Goal: Transaction & Acquisition: Book appointment/travel/reservation

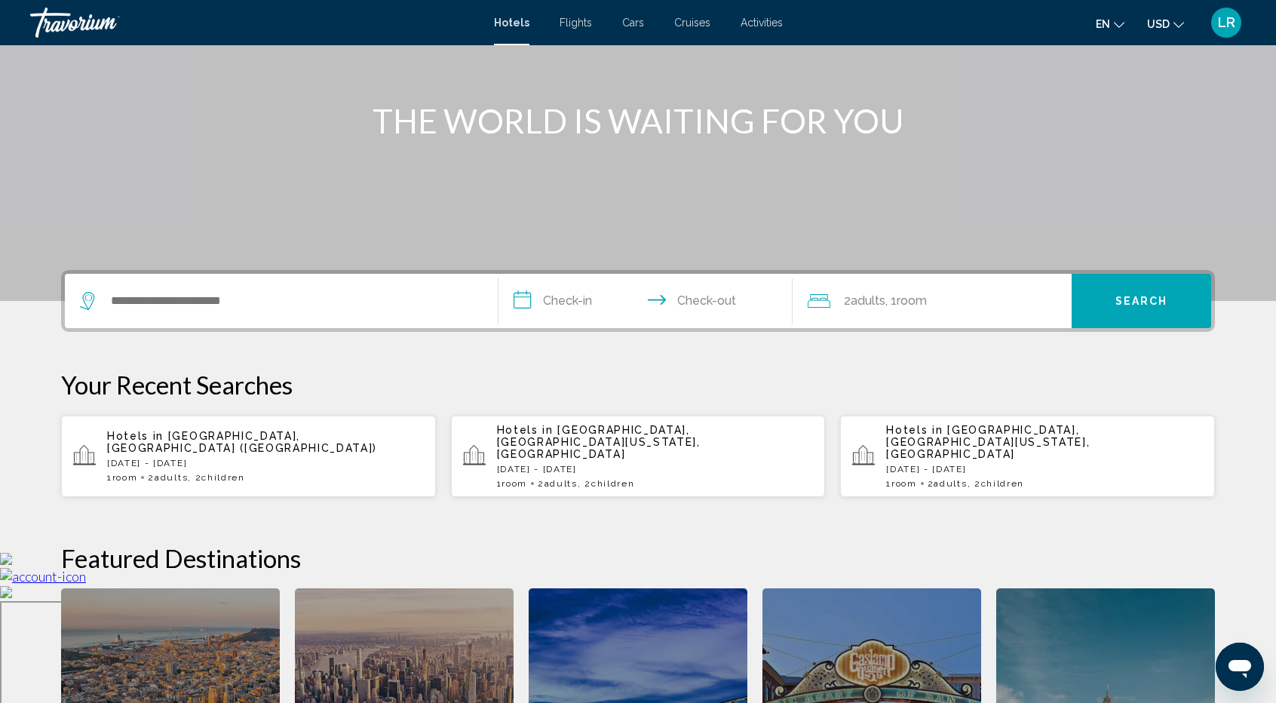
scroll to position [118, 0]
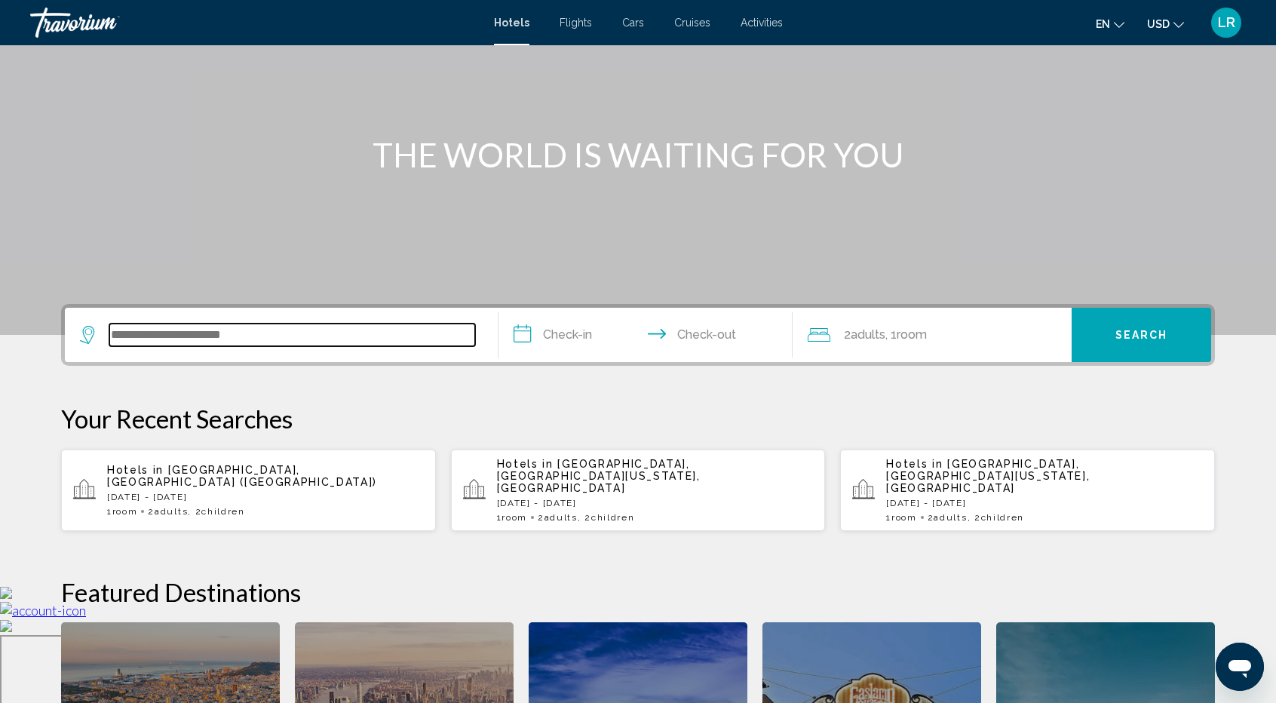
click at [387, 336] on input "Search widget" at bounding box center [292, 335] width 366 height 23
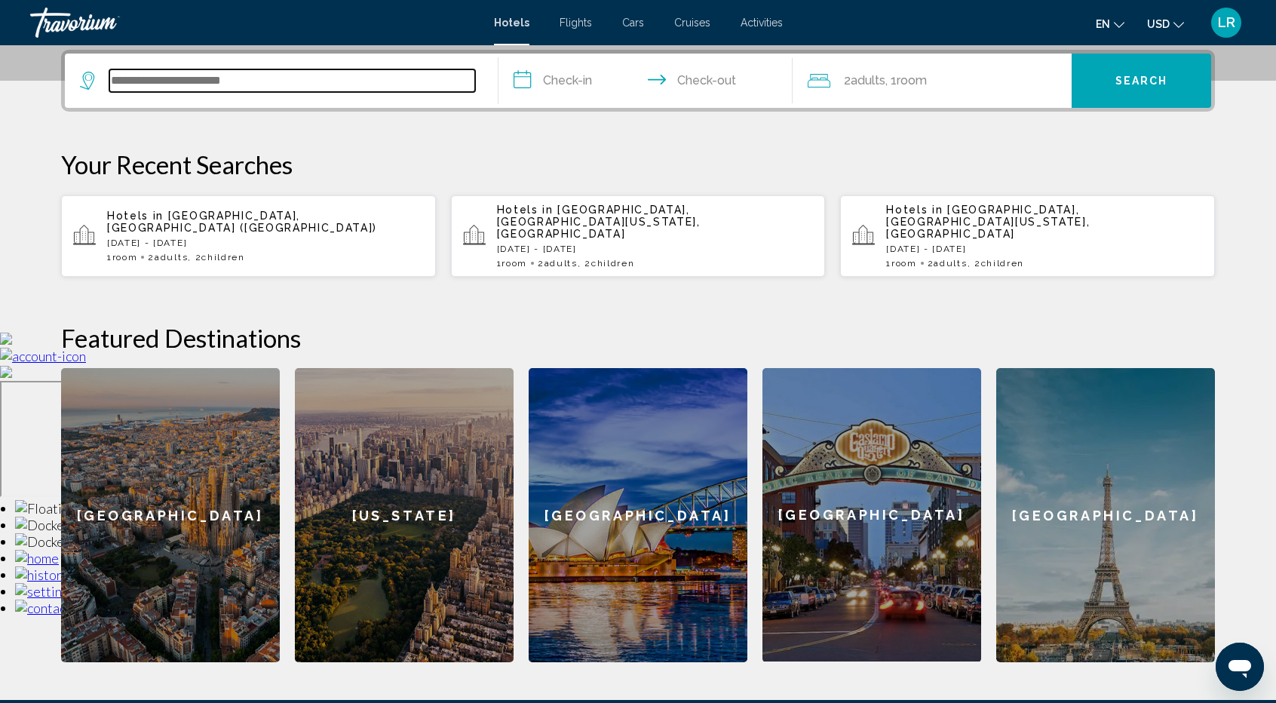
scroll to position [372, 0]
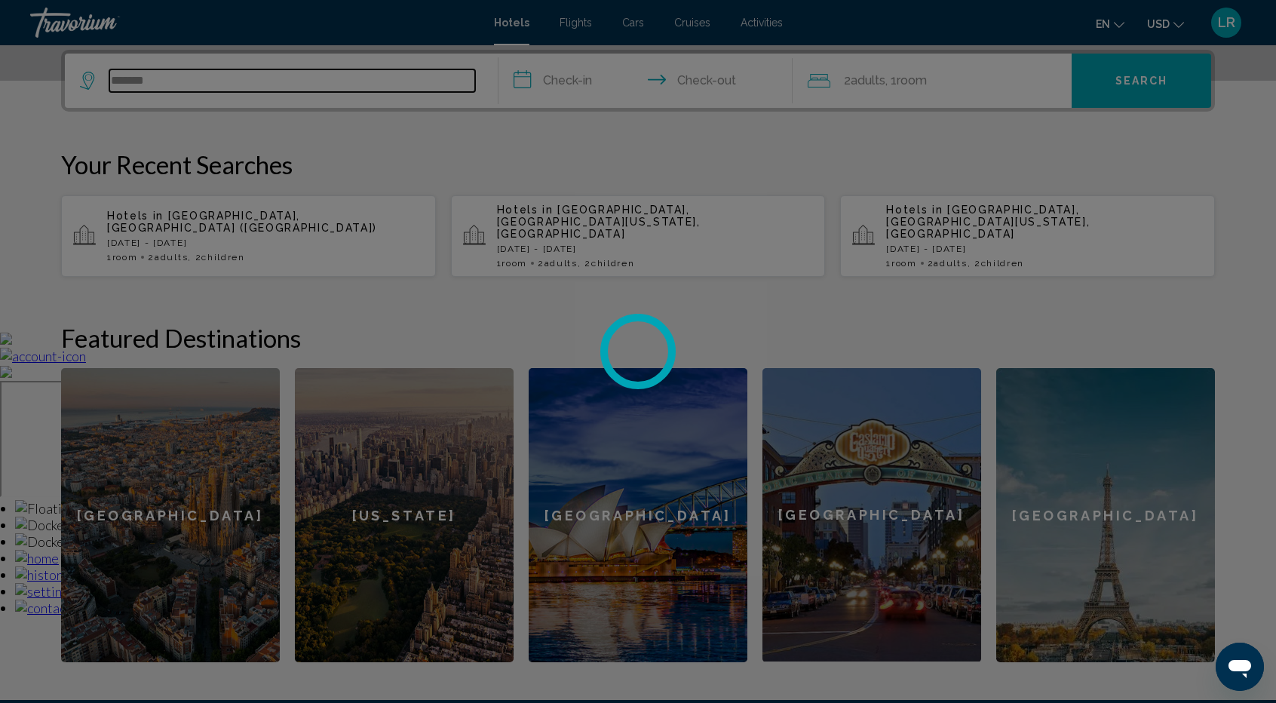
type input "*******"
click at [586, 76] on div at bounding box center [638, 351] width 1276 height 703
click at [210, 84] on div at bounding box center [638, 351] width 1276 height 703
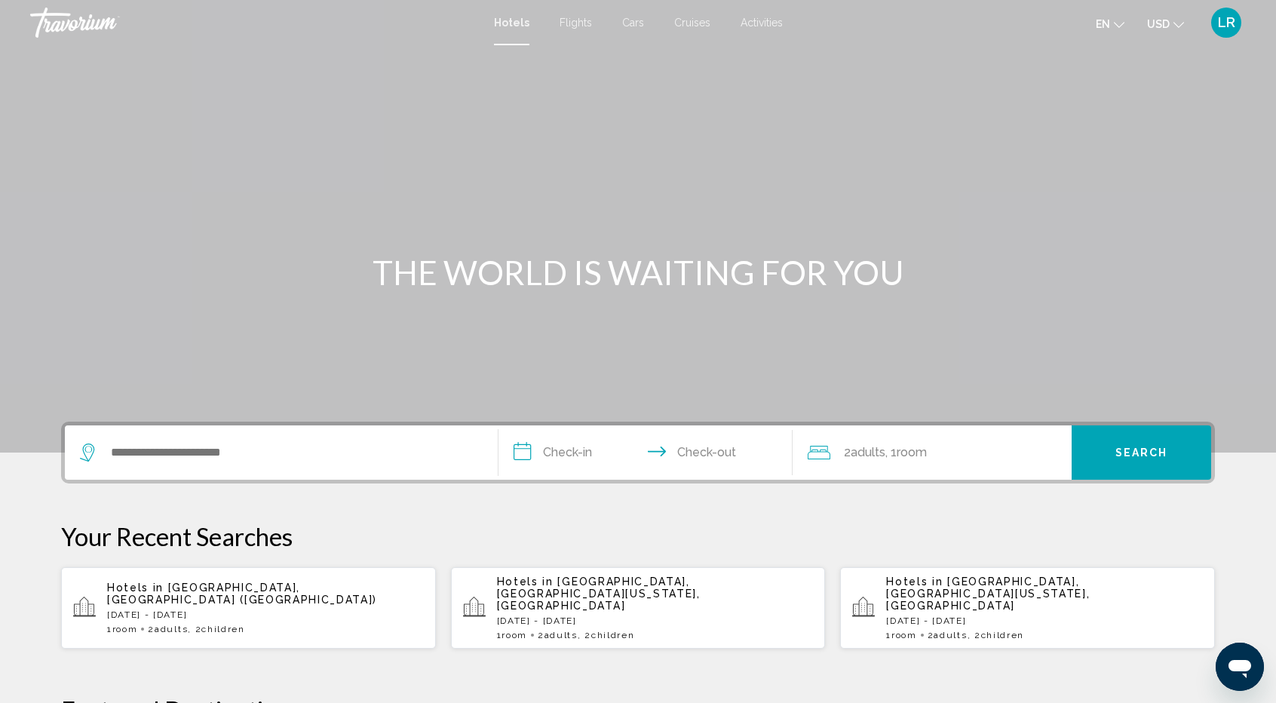
click at [264, 468] on div "Search widget" at bounding box center [281, 452] width 403 height 54
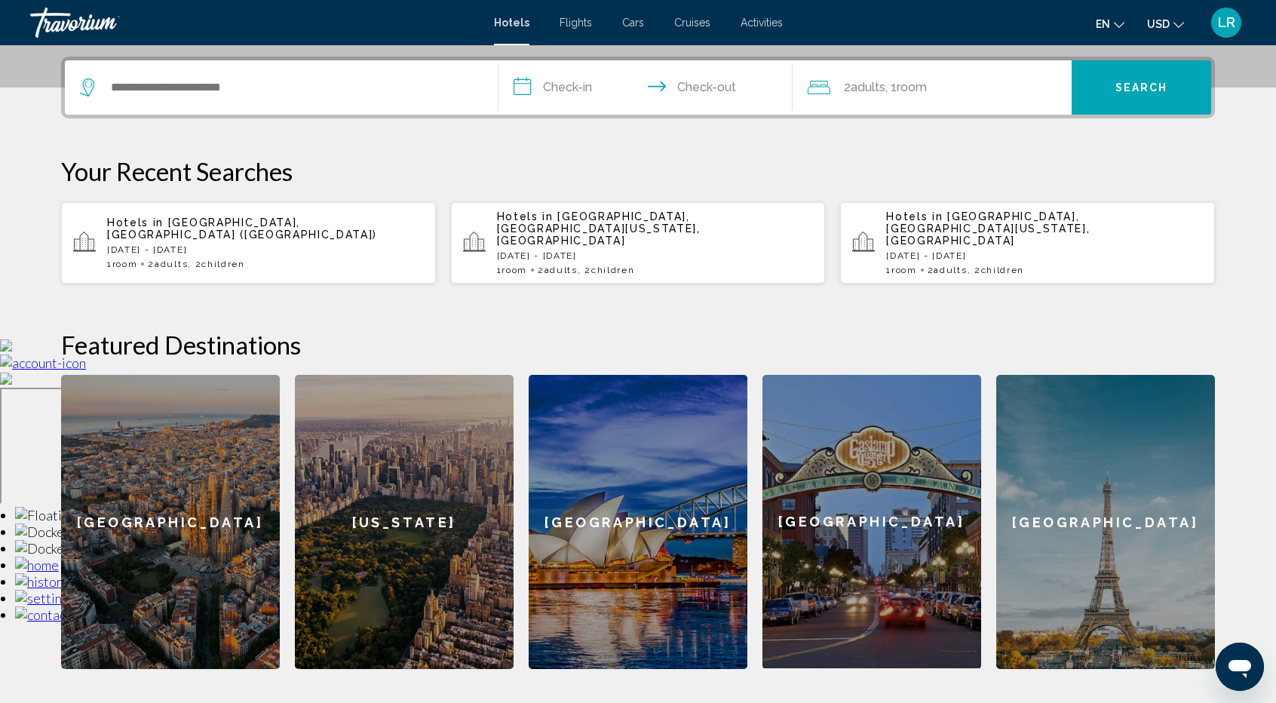
scroll to position [372, 0]
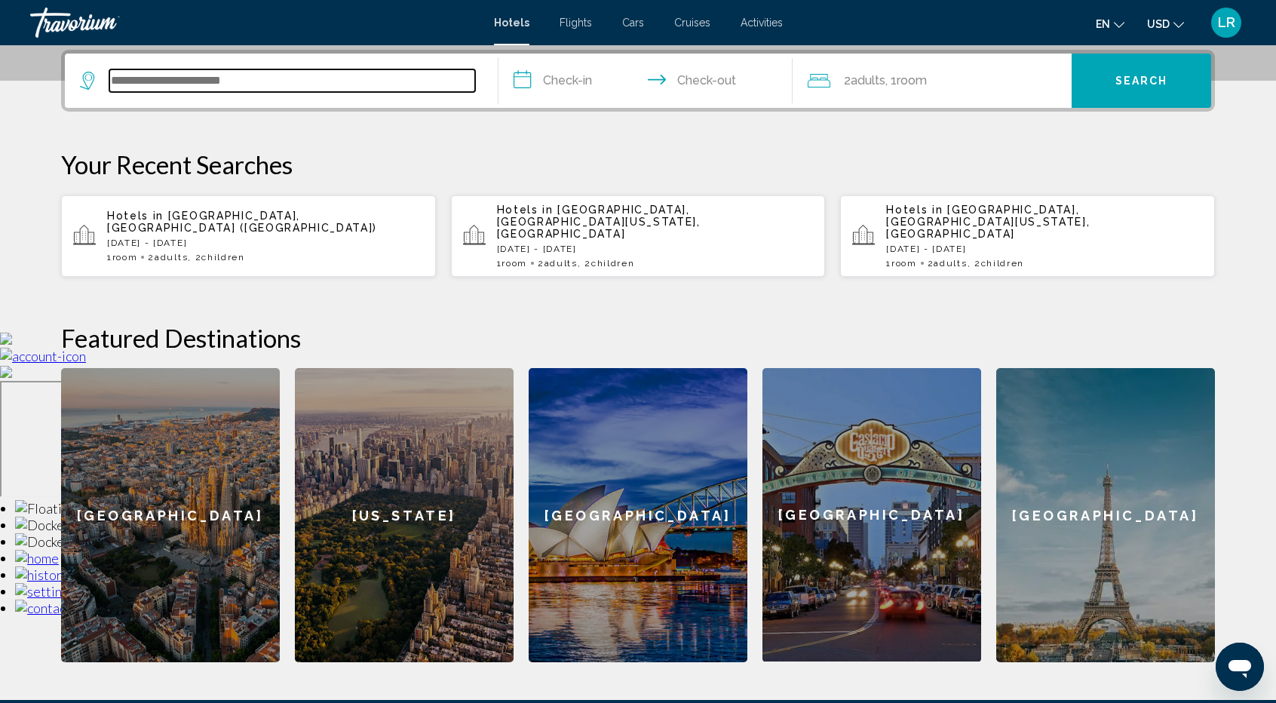
click at [254, 88] on input "Search widget" at bounding box center [292, 80] width 366 height 23
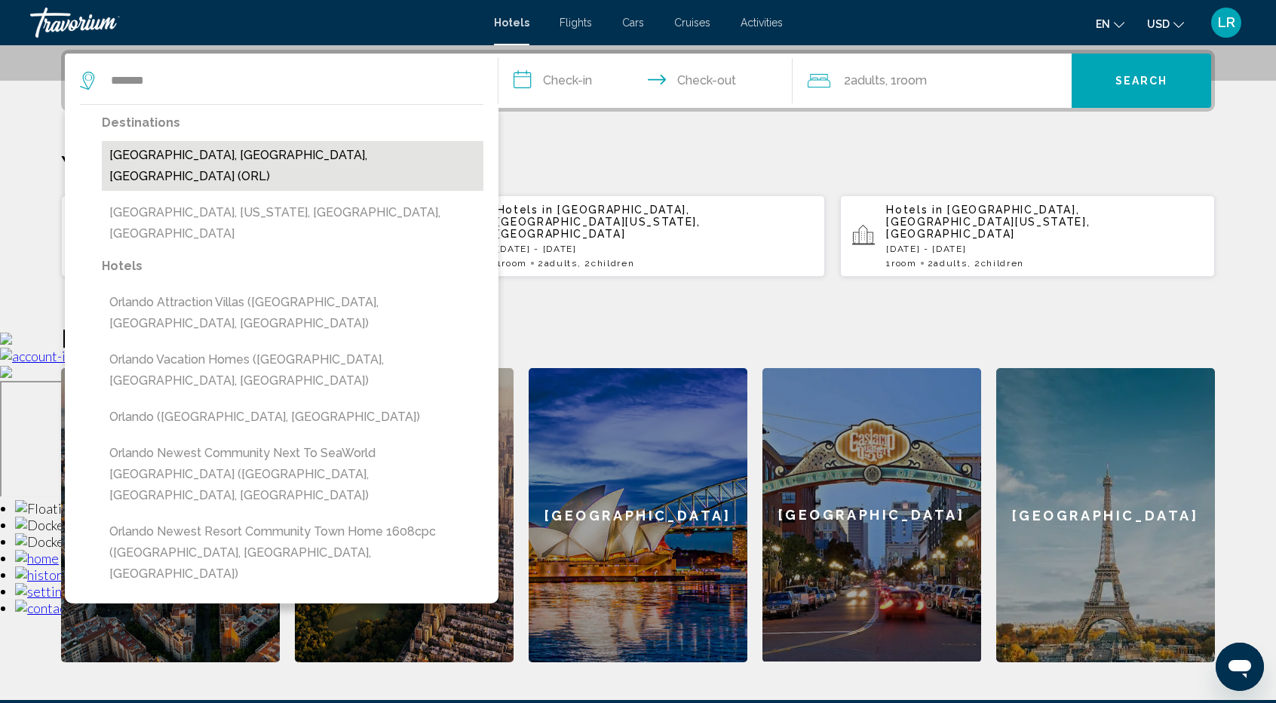
click at [282, 152] on button "Orlando, FL, United States (ORL)" at bounding box center [293, 166] width 382 height 50
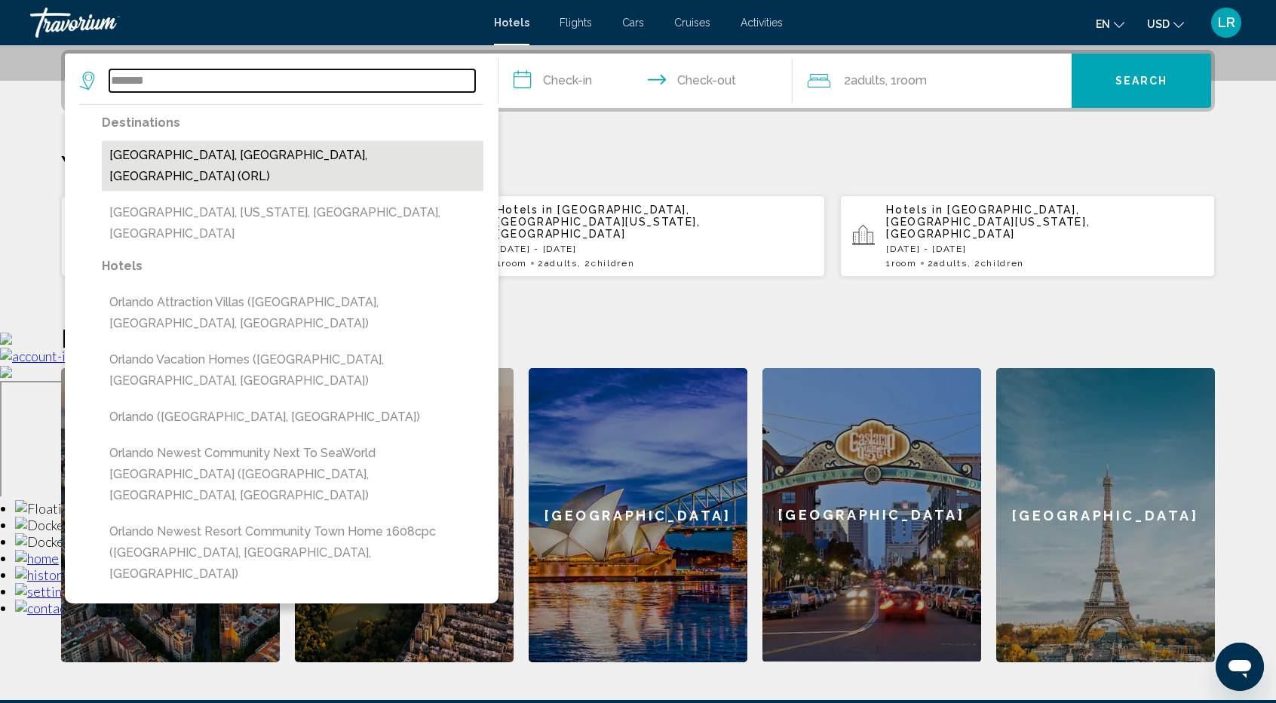
type input "**********"
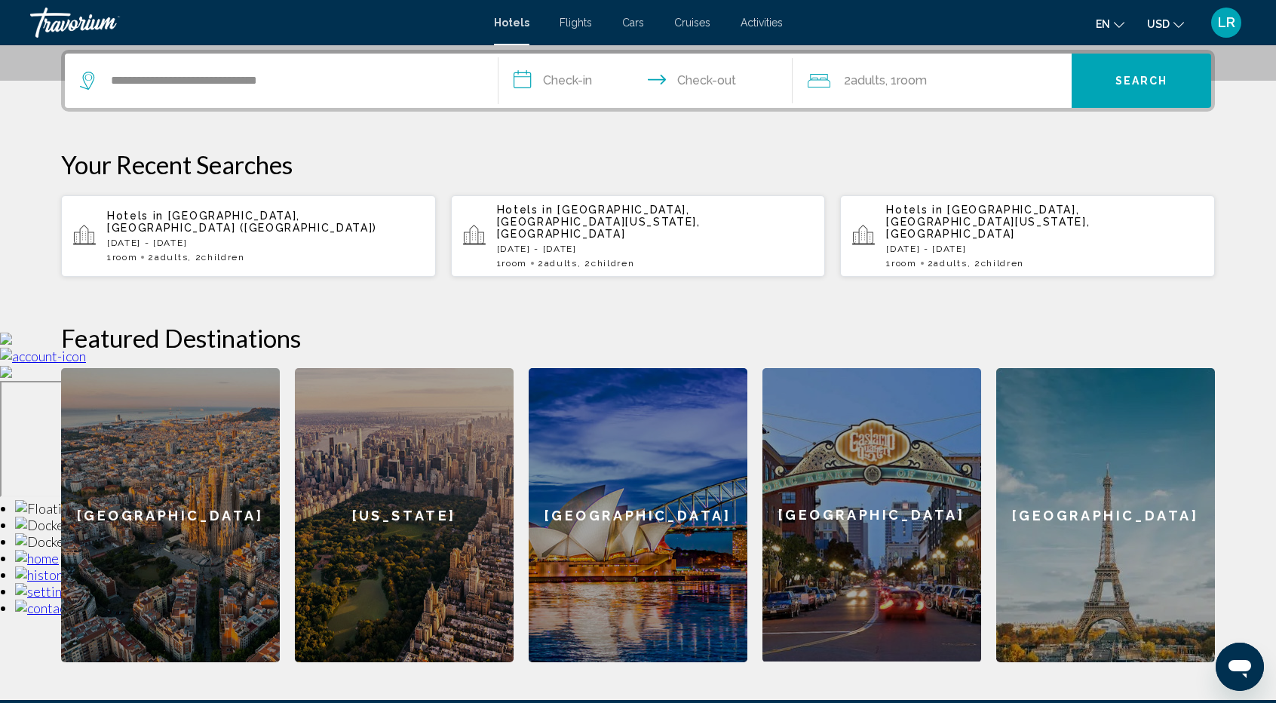
click at [543, 85] on input "**********" at bounding box center [649, 83] width 300 height 59
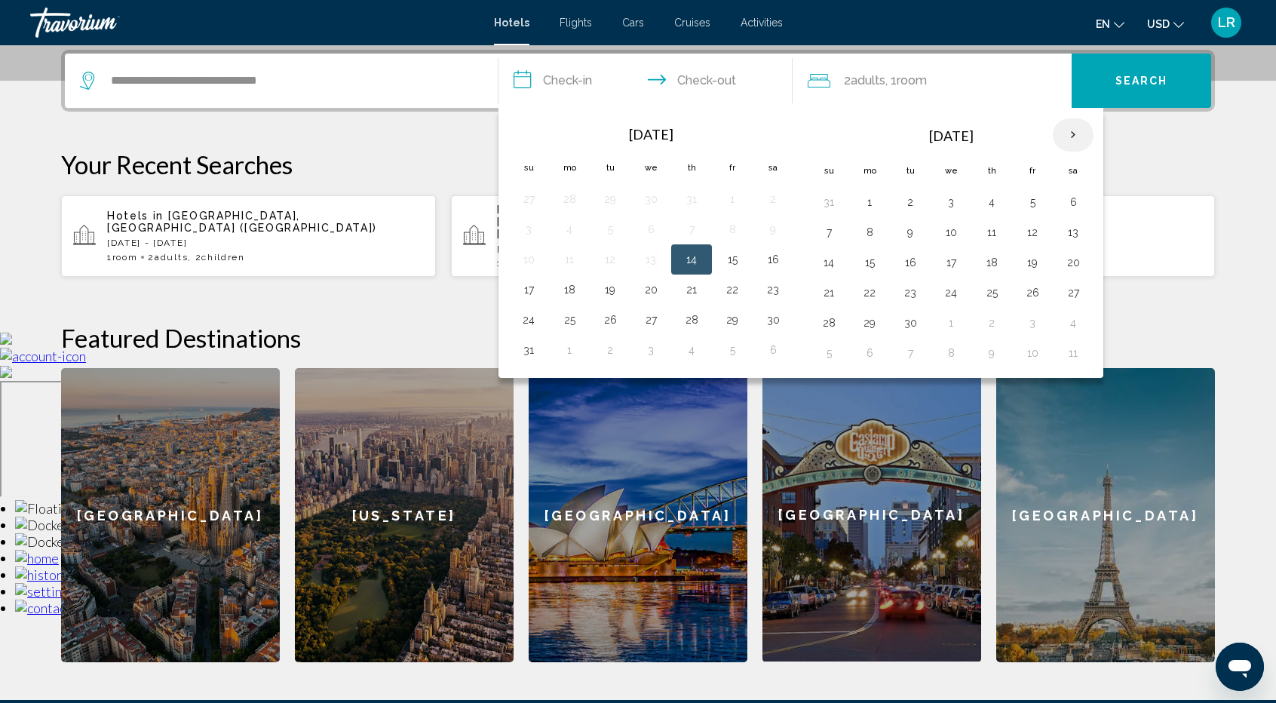
click at [1072, 127] on th "Next month" at bounding box center [1073, 134] width 41 height 33
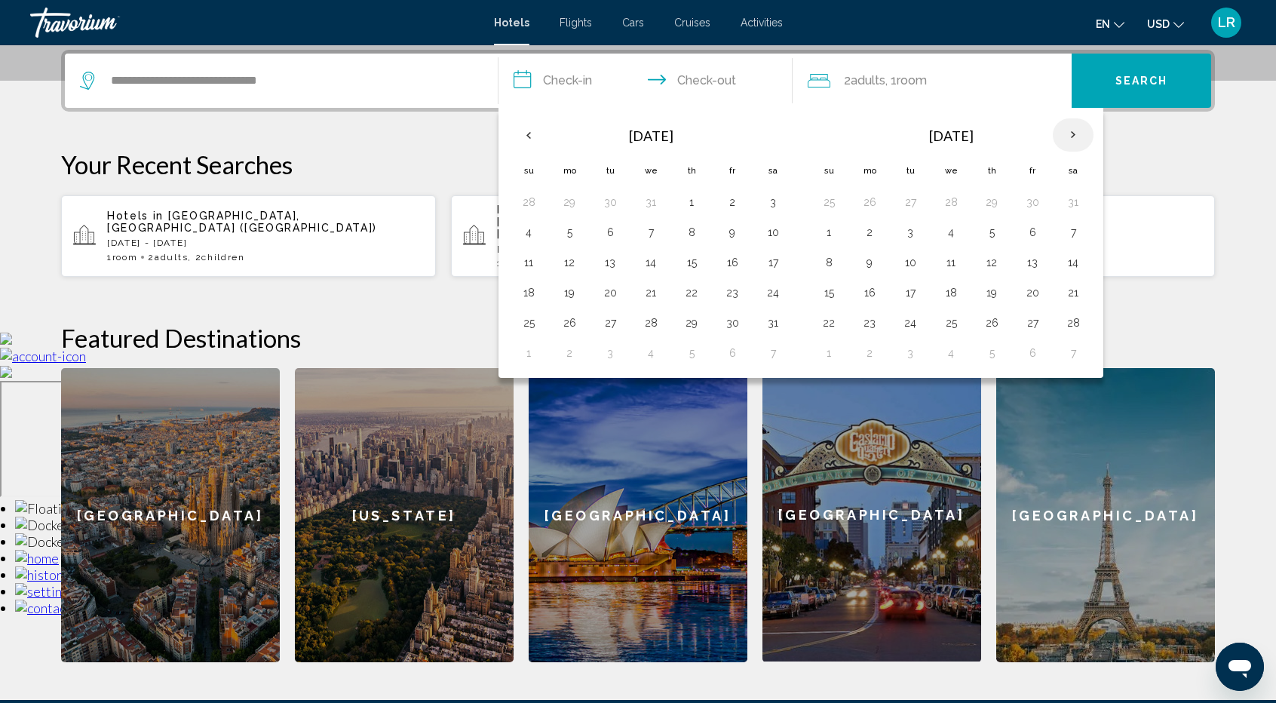
click at [1072, 127] on th "Next month" at bounding box center [1073, 134] width 41 height 33
click at [866, 230] on button "6" at bounding box center [870, 232] width 24 height 21
click at [1075, 203] on button "4" at bounding box center [1073, 202] width 24 height 21
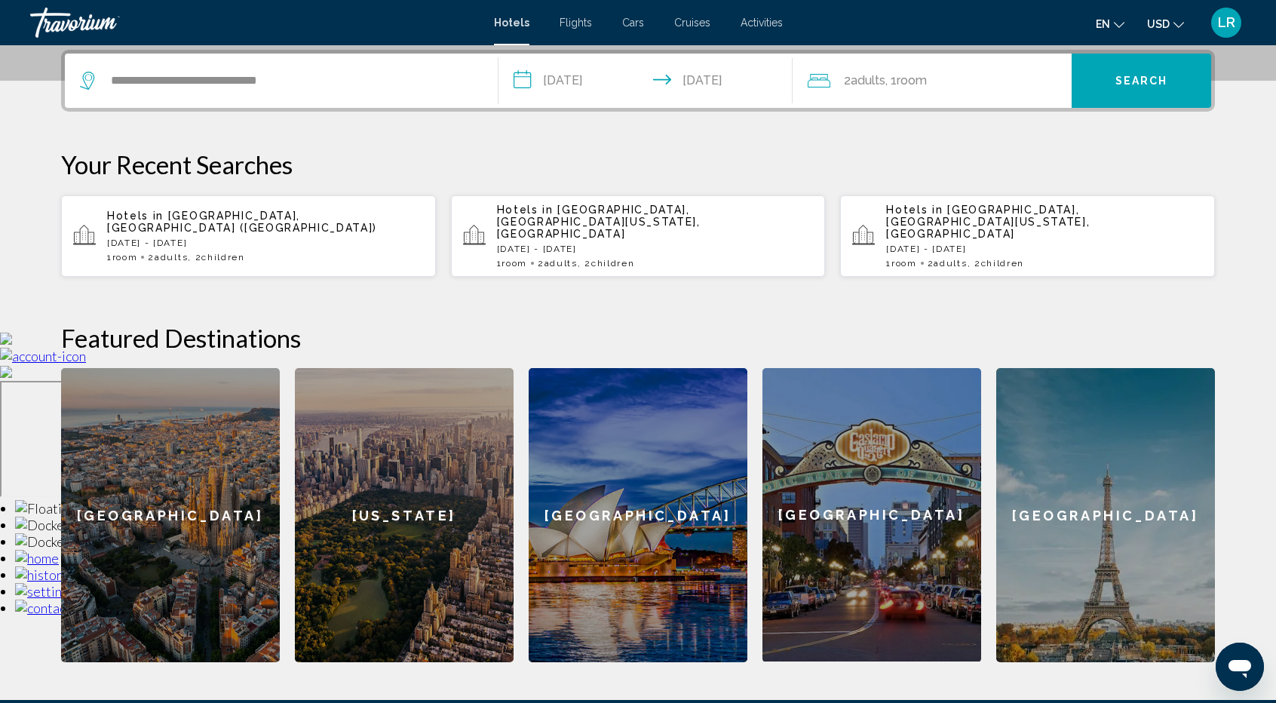
click at [581, 73] on input "**********" at bounding box center [649, 83] width 300 height 59
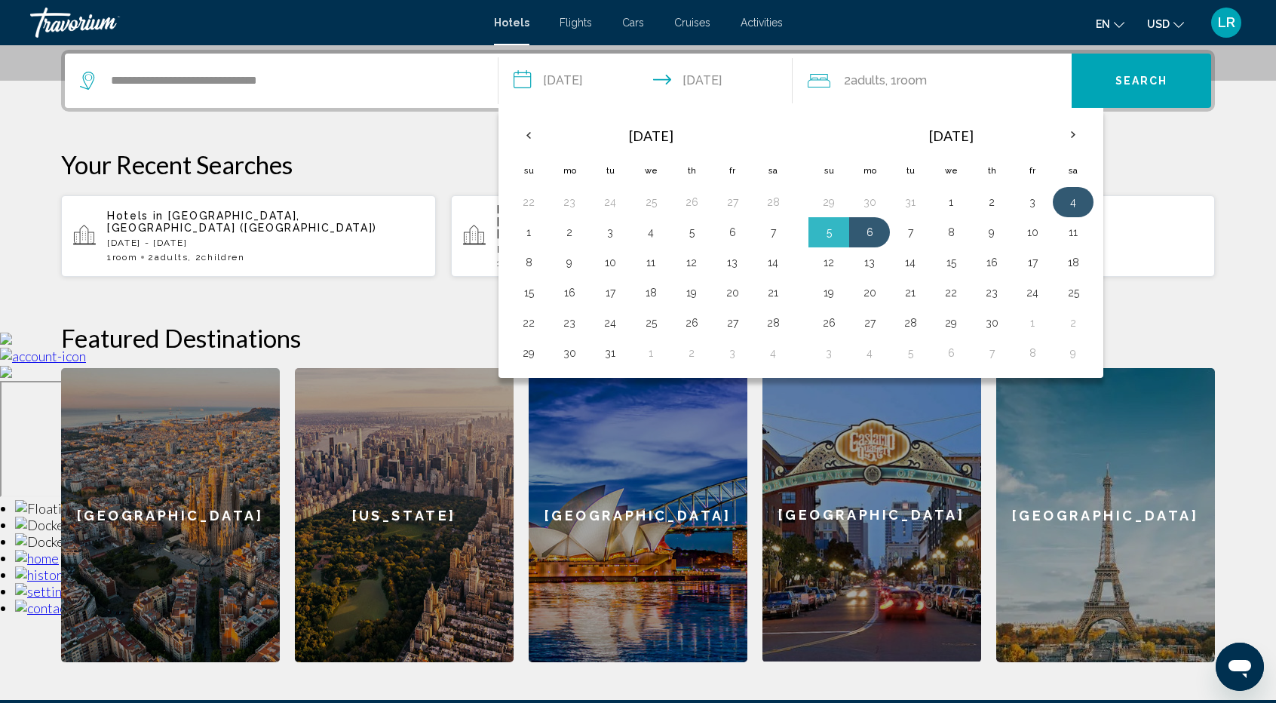
click at [1069, 194] on button "4" at bounding box center [1073, 202] width 24 height 21
click at [1069, 228] on button "11" at bounding box center [1073, 232] width 24 height 21
type input "**********"
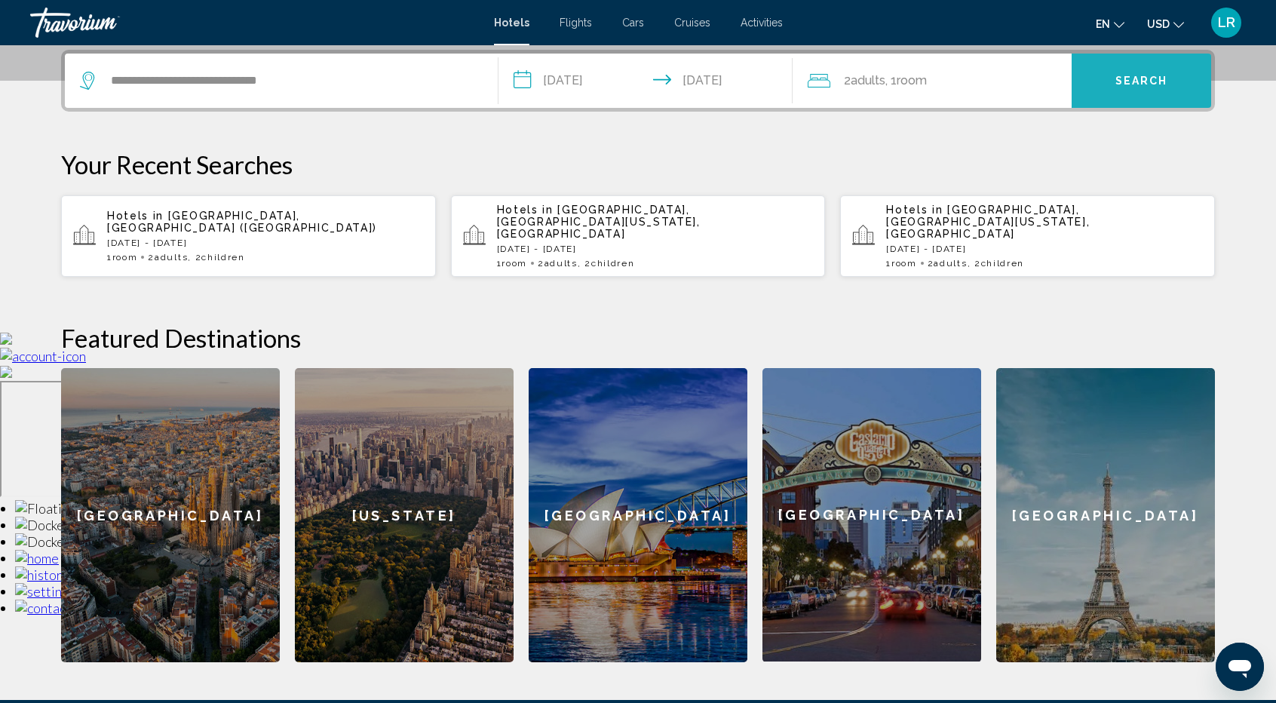
click at [1168, 87] on button "Search" at bounding box center [1142, 81] width 140 height 54
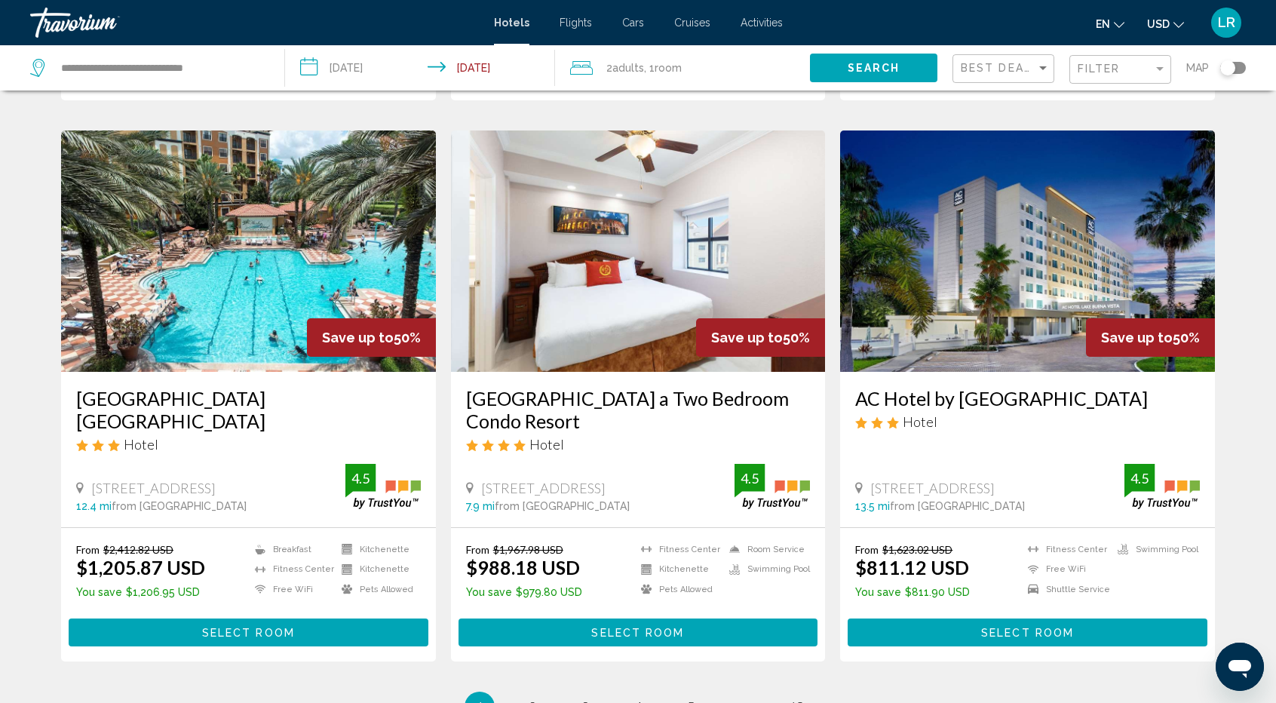
scroll to position [1748, 0]
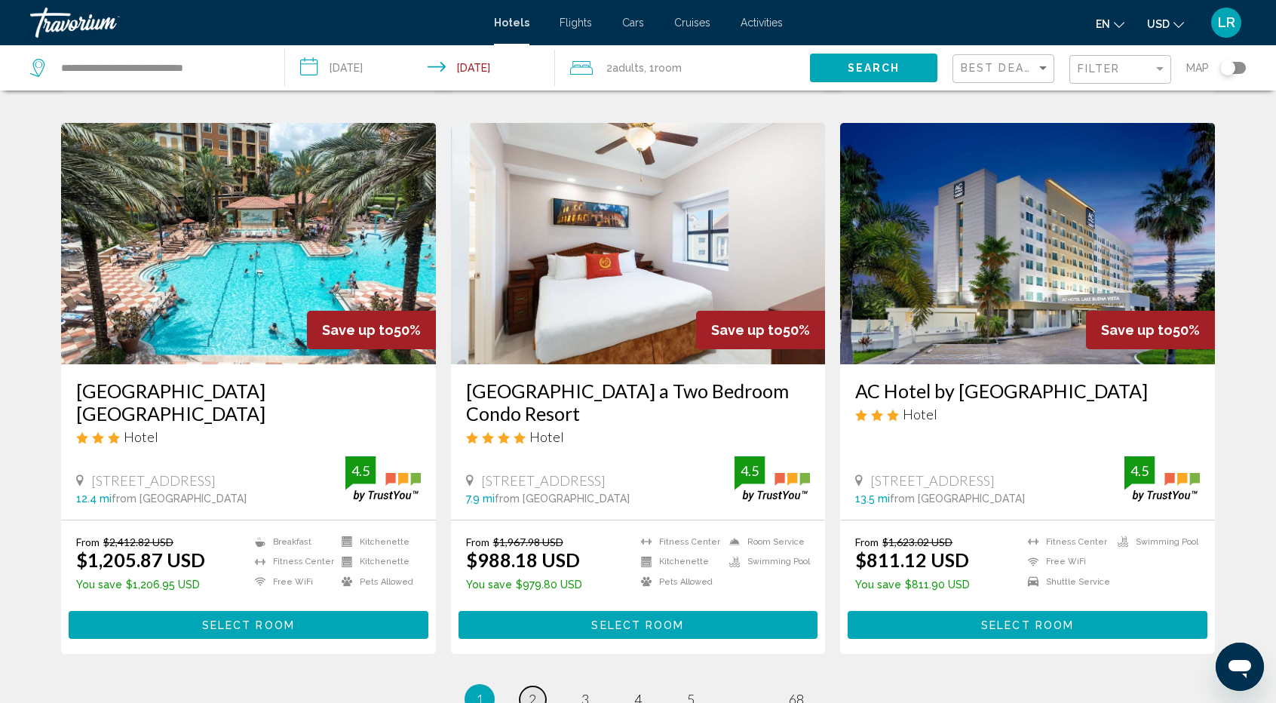
click at [536, 691] on span "2" at bounding box center [533, 699] width 8 height 17
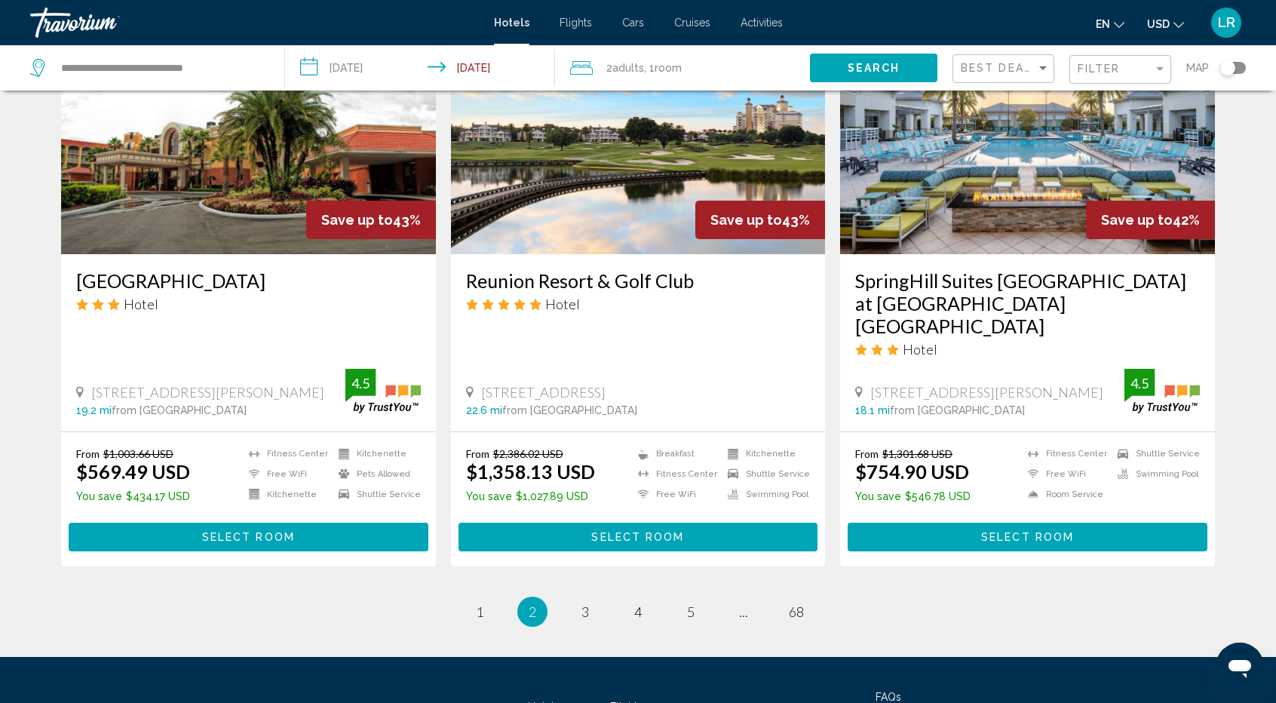
scroll to position [1818, 0]
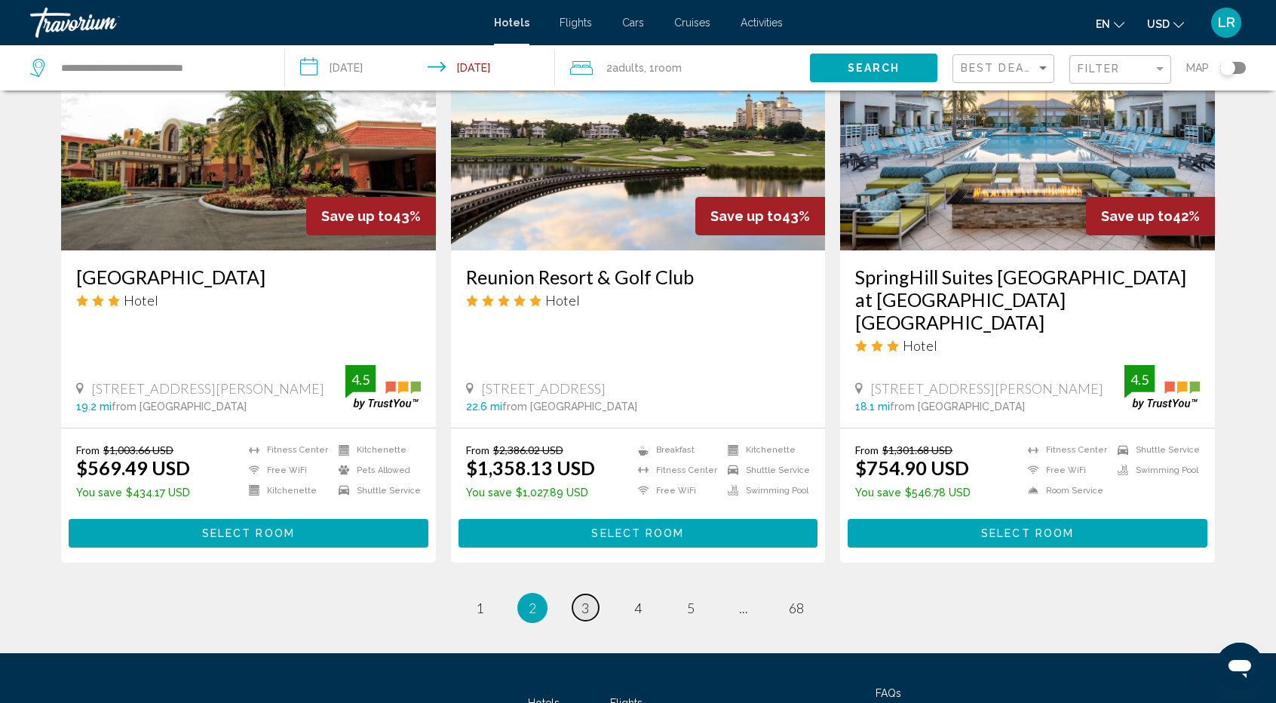
click at [591, 594] on link "page 3" at bounding box center [585, 607] width 26 height 26
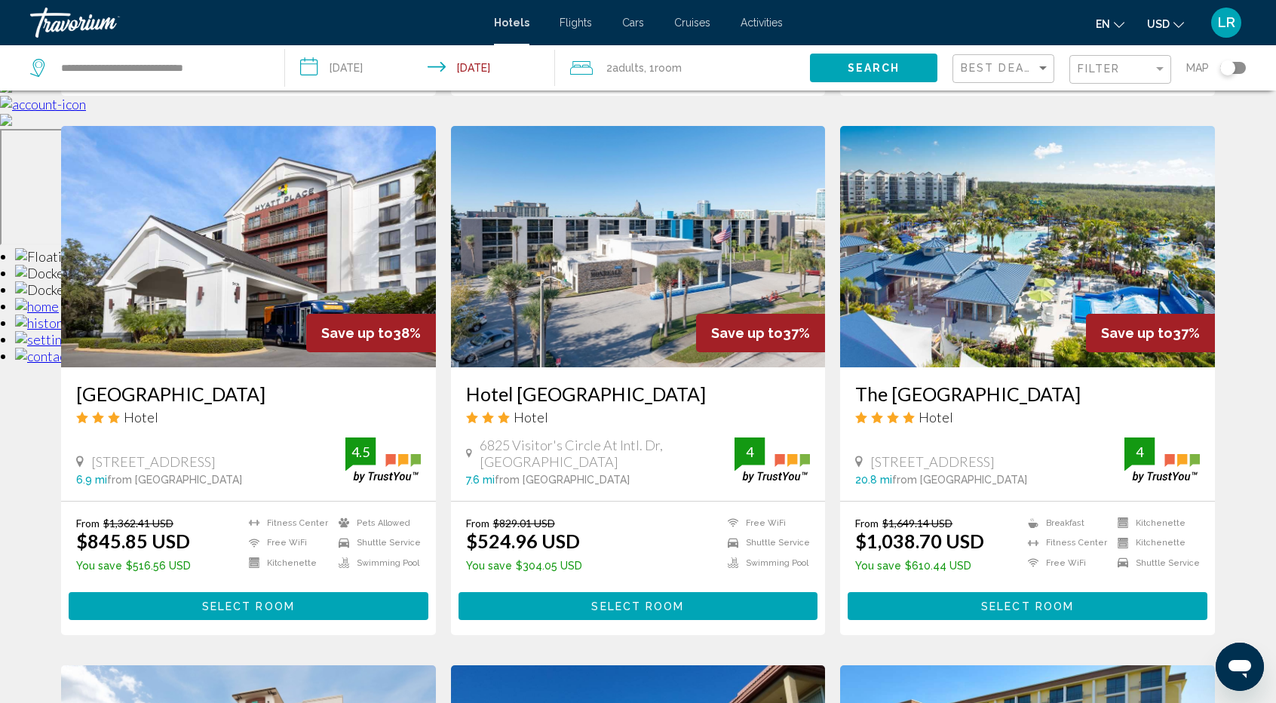
scroll to position [643, 0]
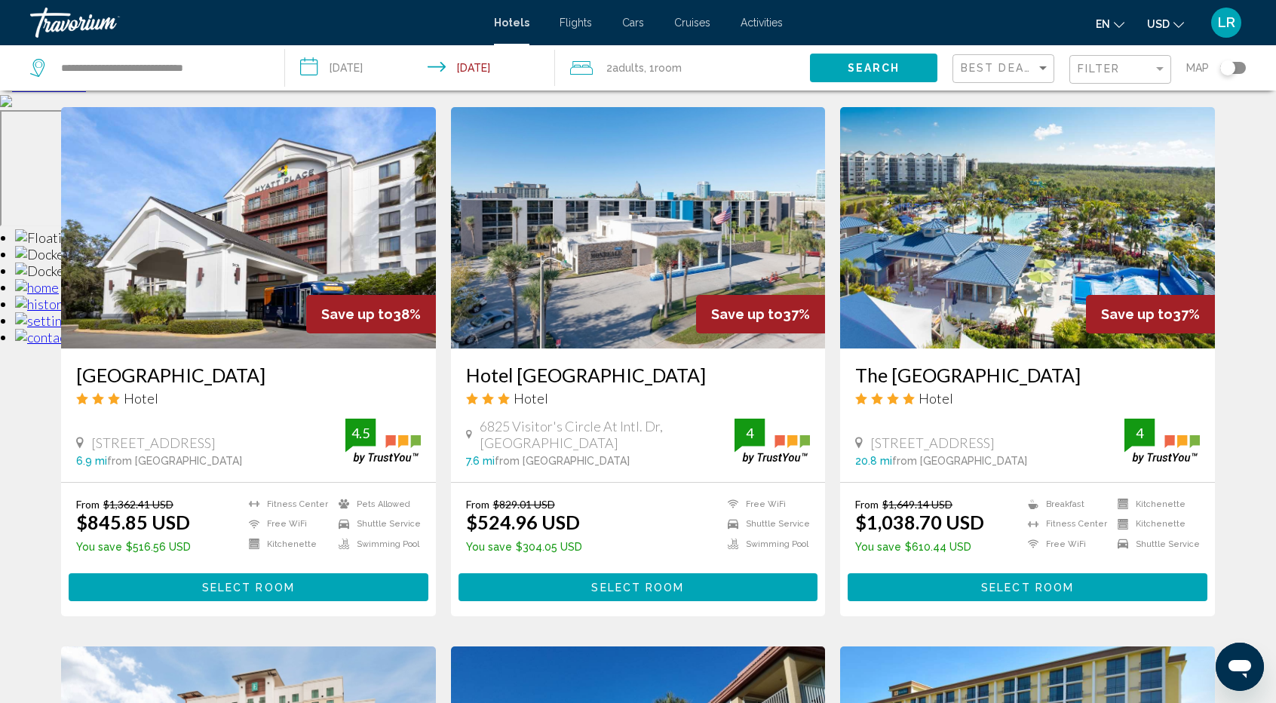
click at [997, 256] on img "Main content" at bounding box center [1027, 227] width 375 height 241
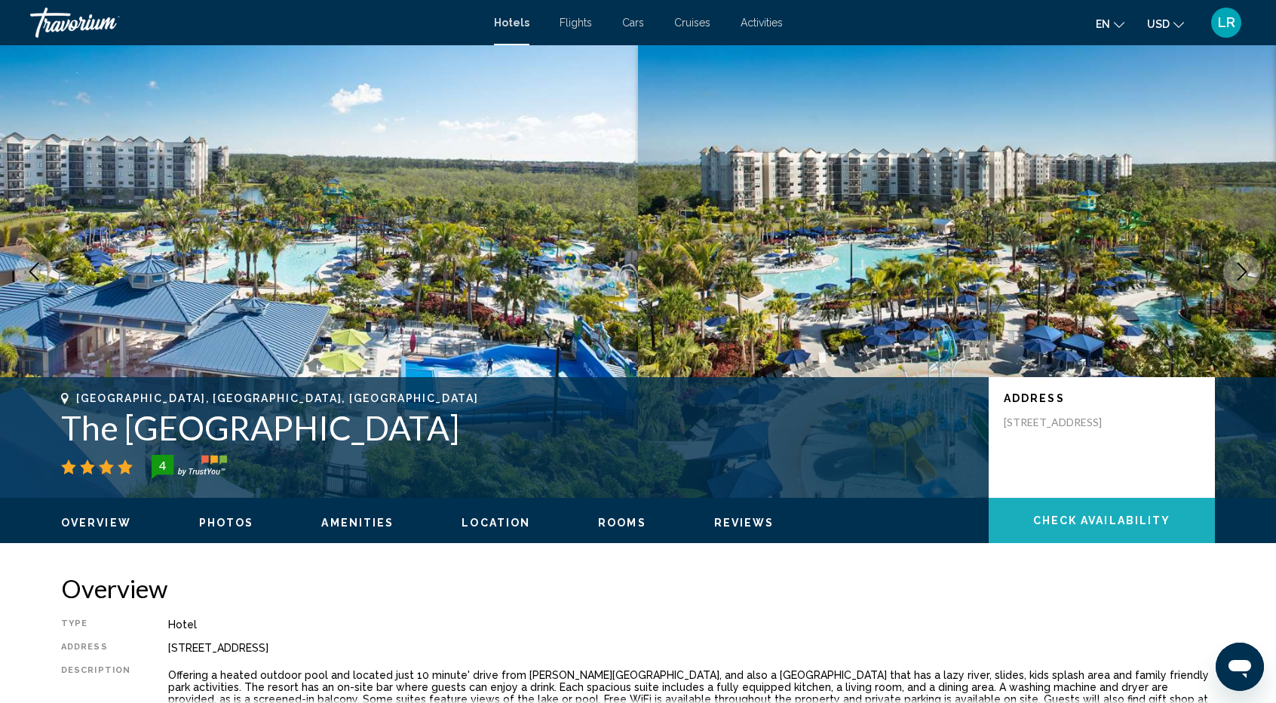
click at [1088, 521] on span "Check Availability" at bounding box center [1102, 521] width 138 height 12
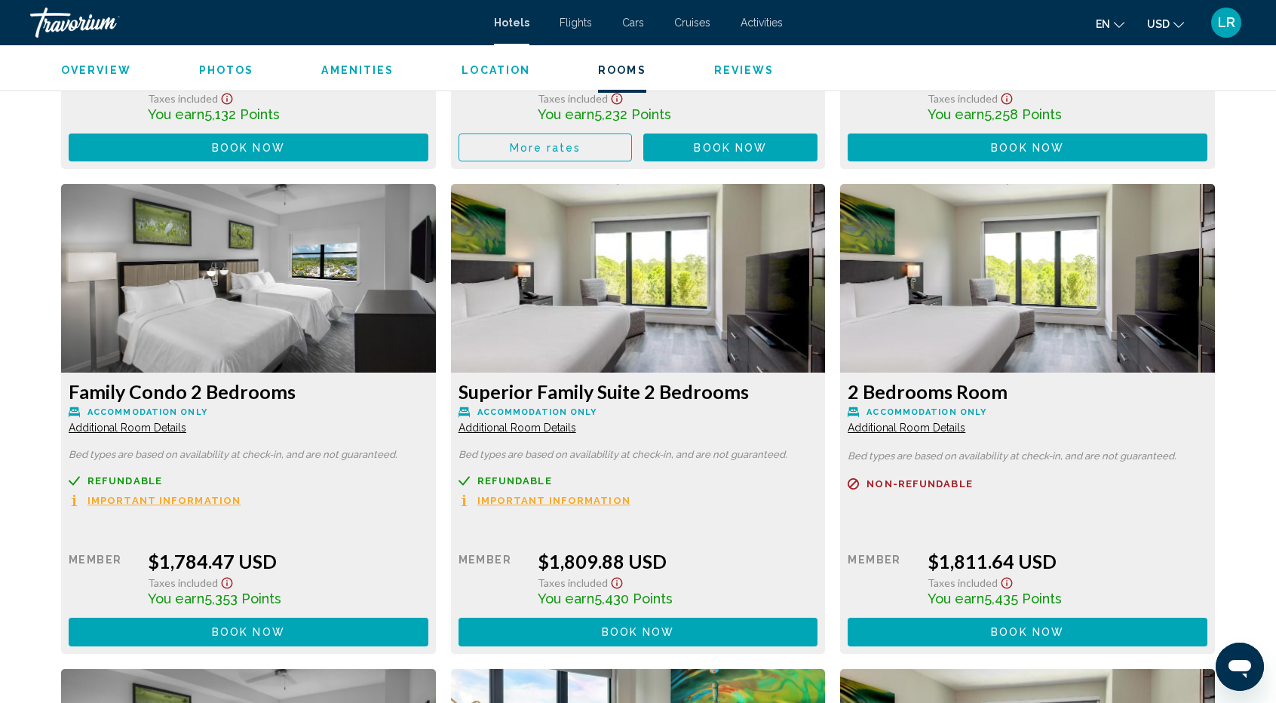
scroll to position [2772, 0]
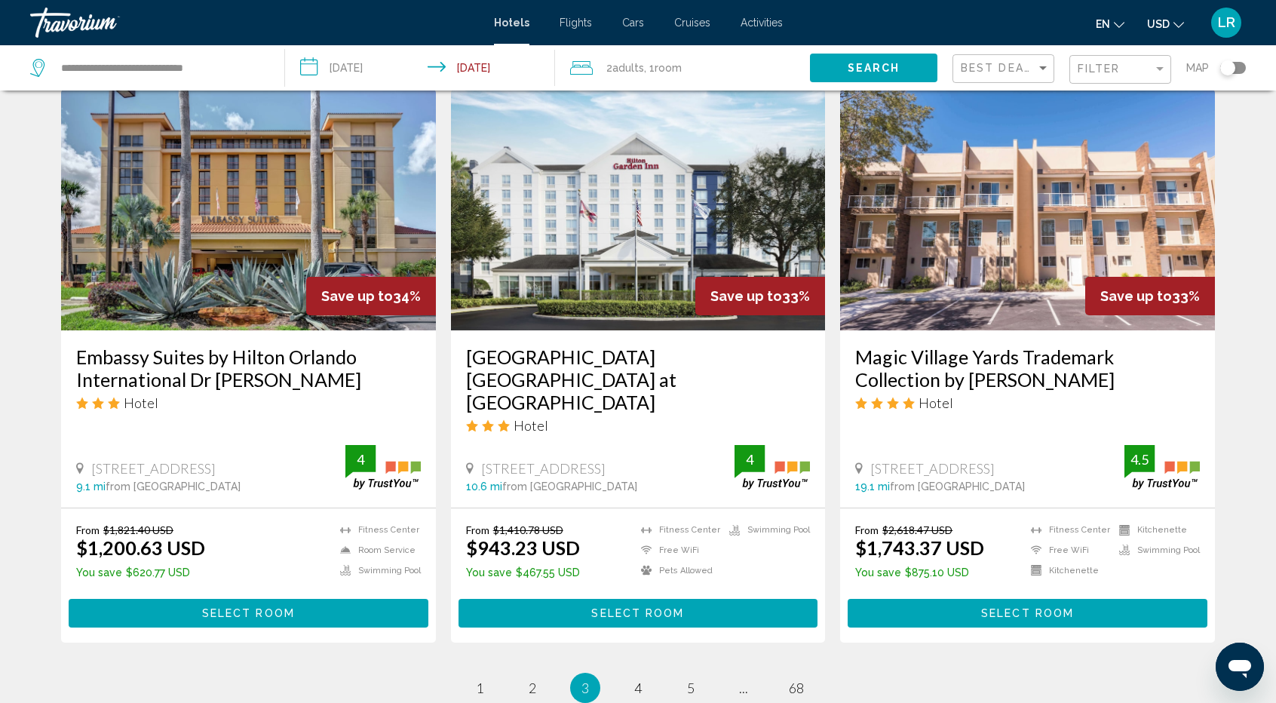
scroll to position [1952, 0]
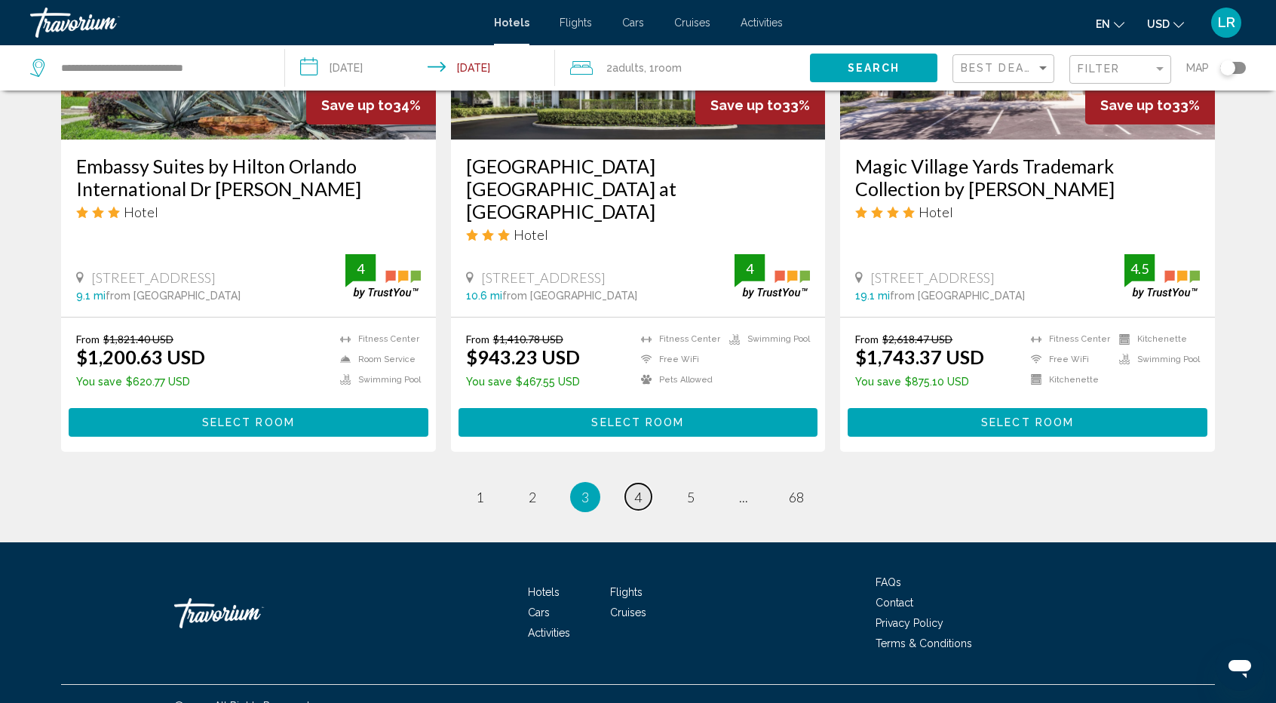
click at [641, 489] on span "4" at bounding box center [638, 497] width 8 height 17
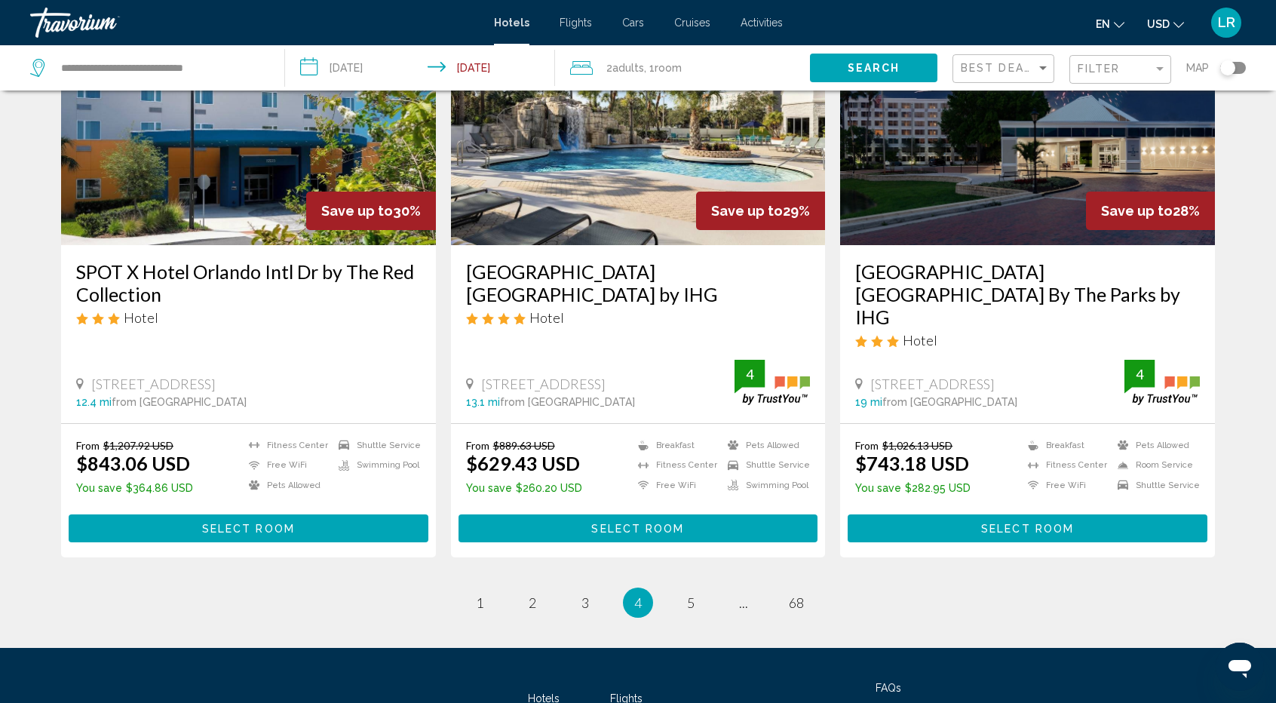
scroll to position [1930, 0]
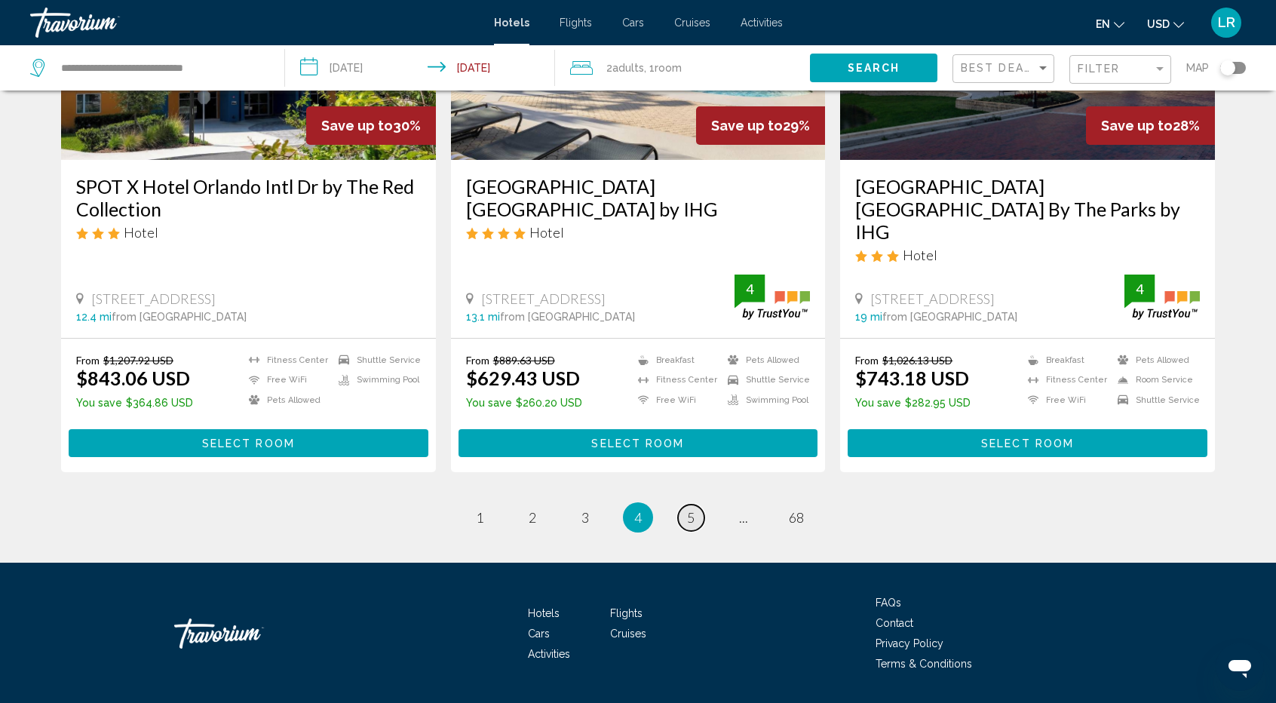
click at [694, 509] on span "5" at bounding box center [691, 517] width 8 height 17
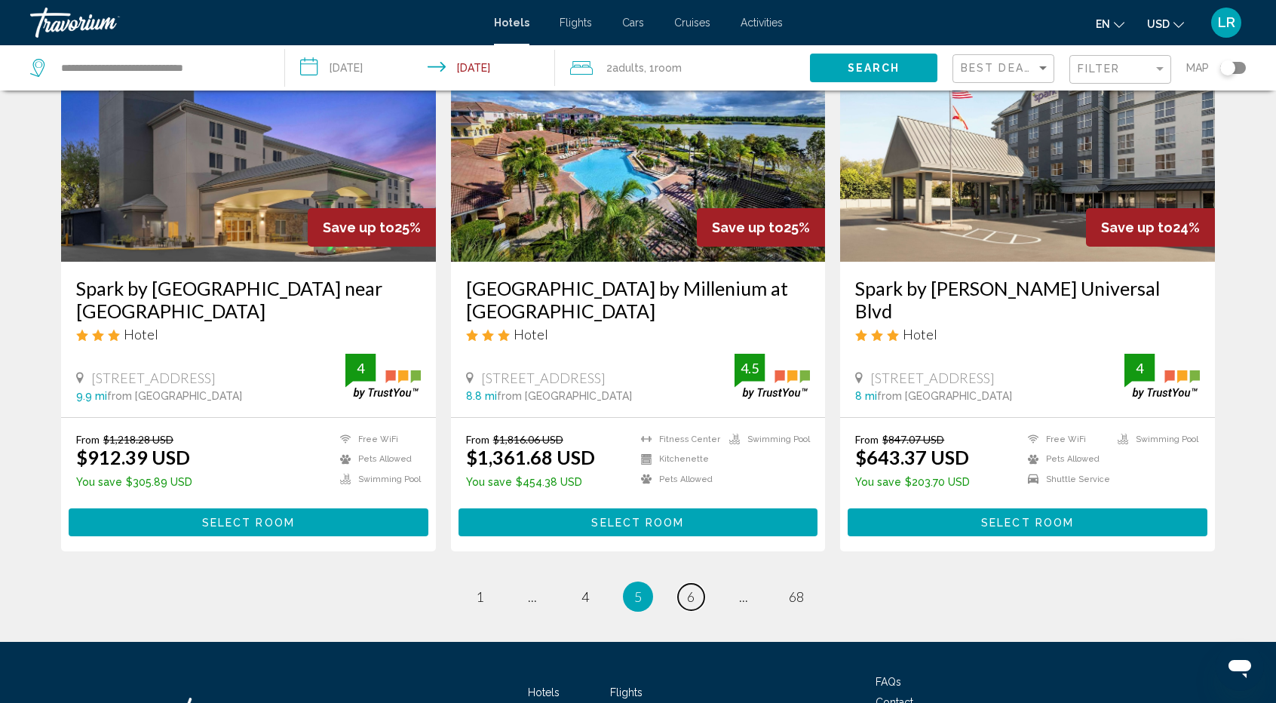
scroll to position [1839, 0]
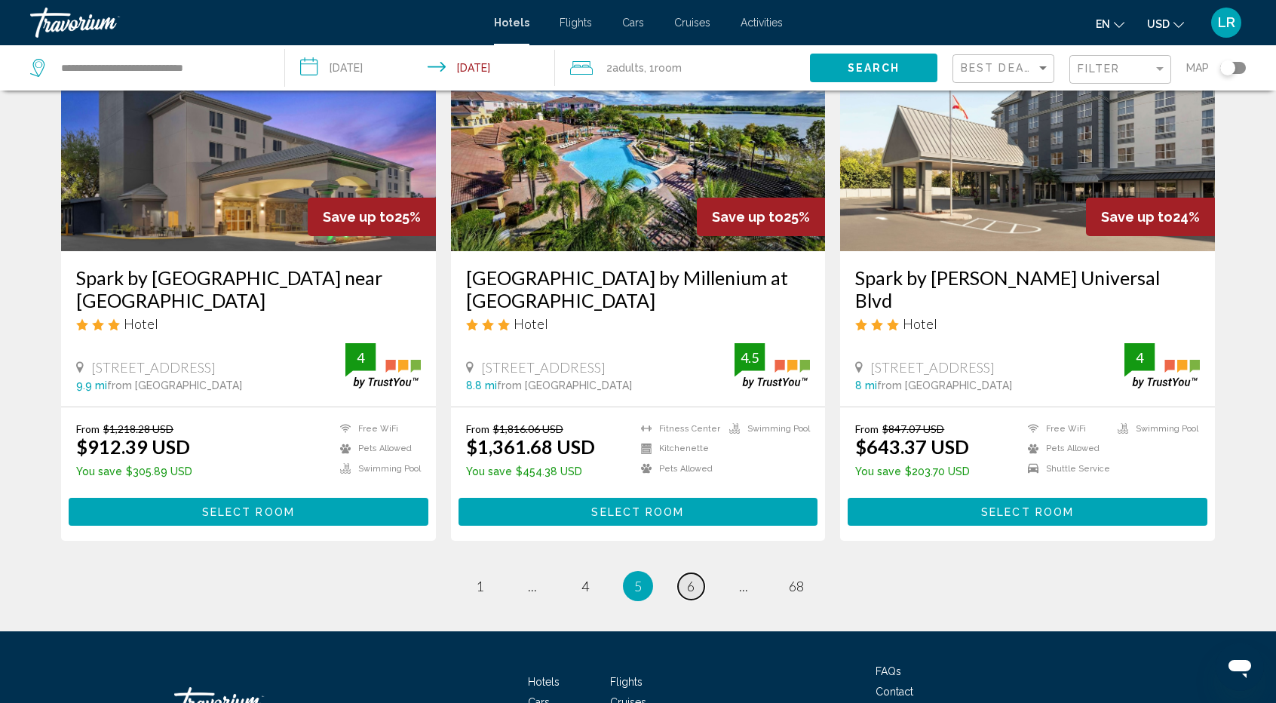
click at [688, 578] on span "6" at bounding box center [691, 586] width 8 height 17
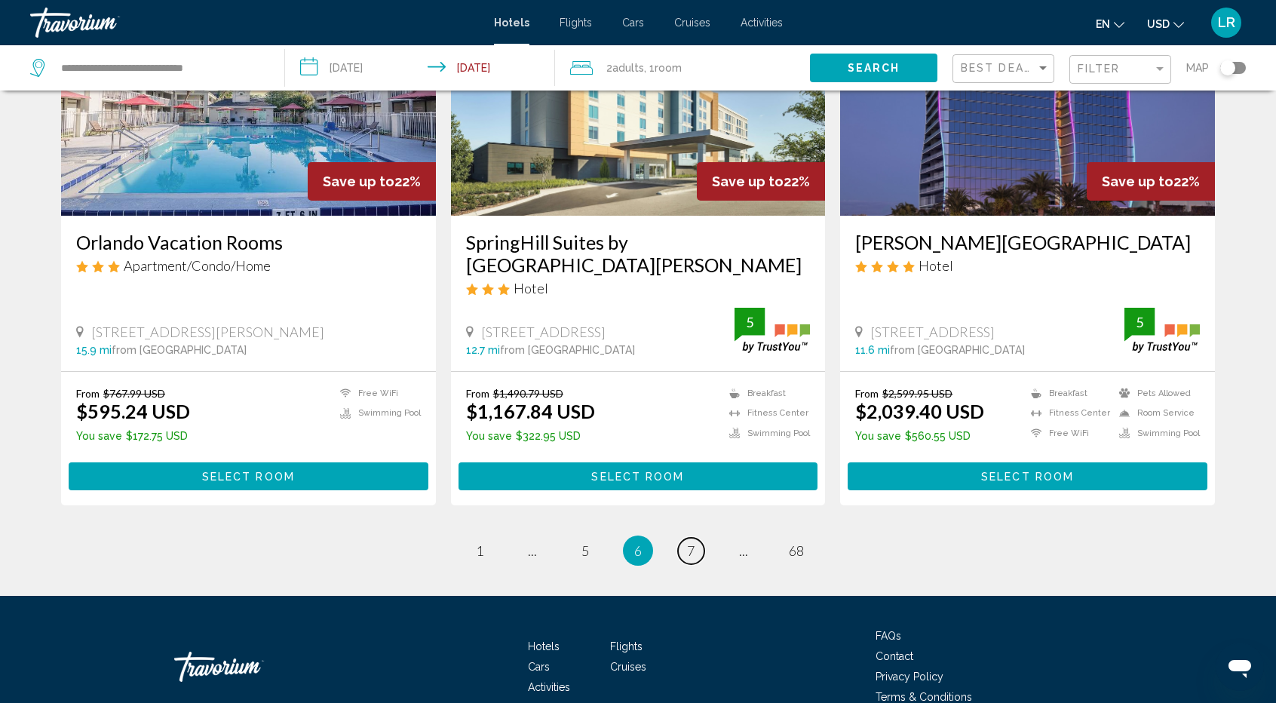
scroll to position [1930, 0]
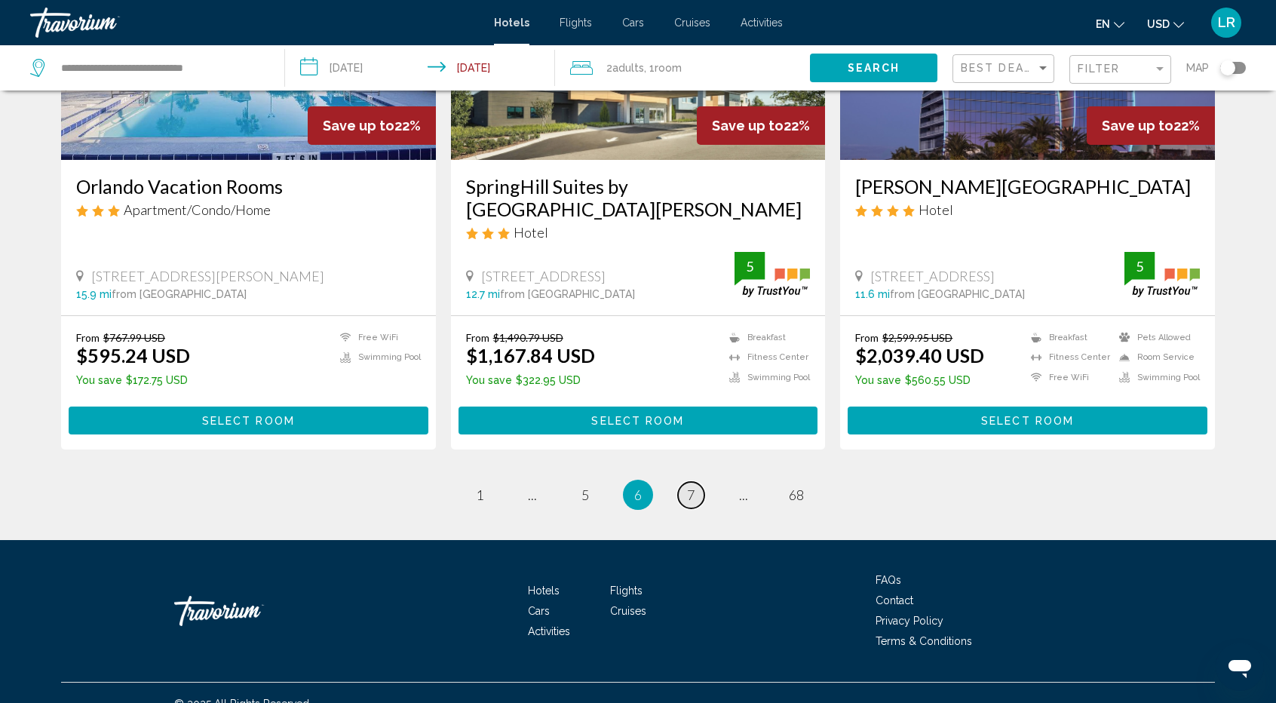
click at [689, 486] on span "7" at bounding box center [691, 494] width 8 height 17
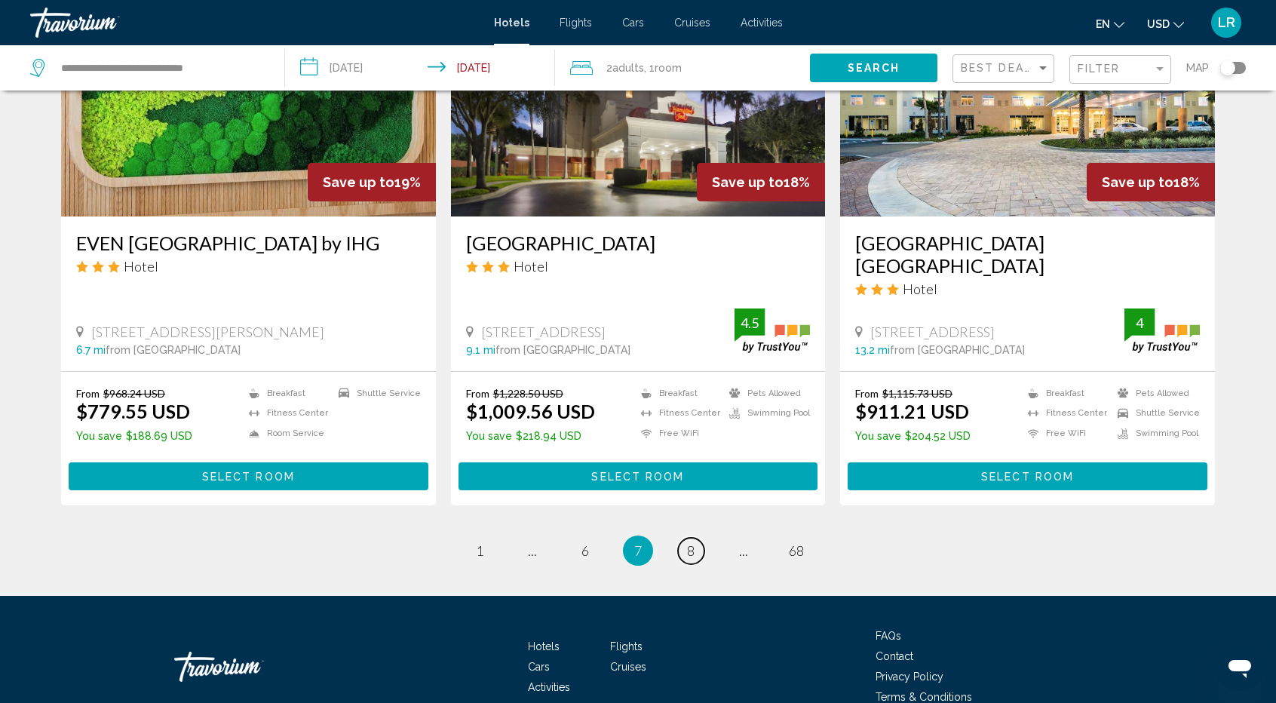
scroll to position [1914, 0]
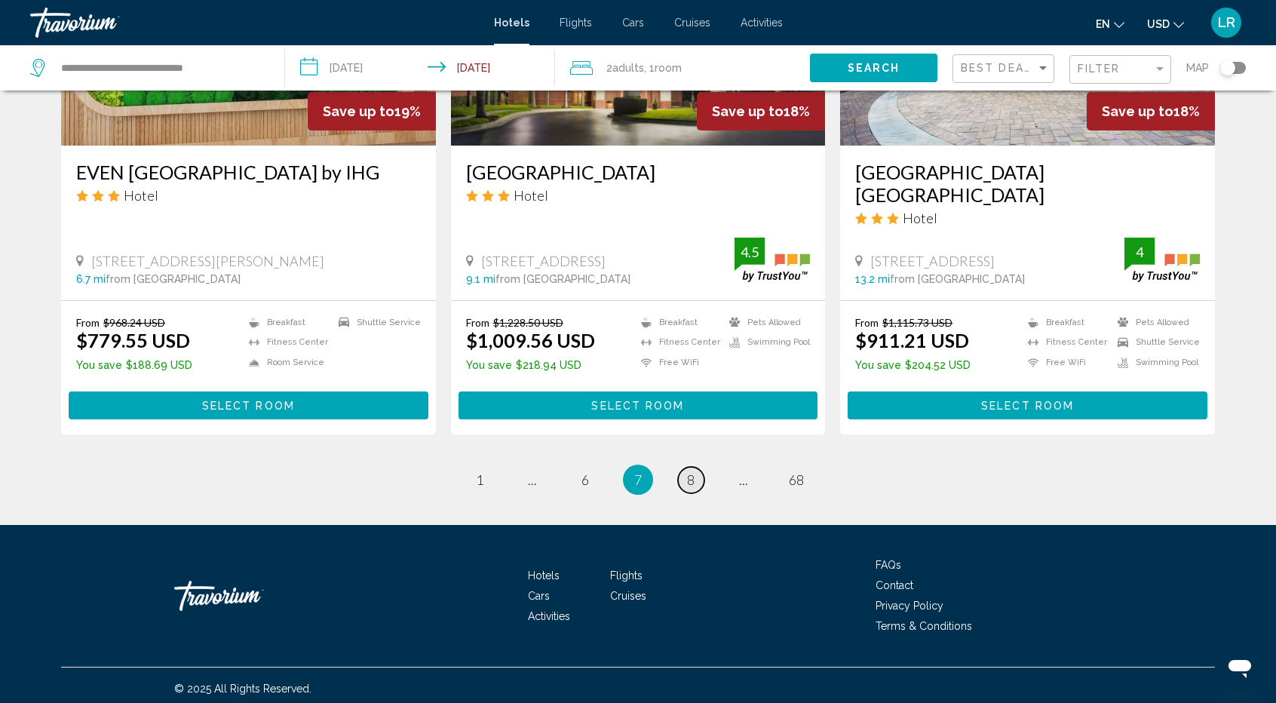
click at [690, 474] on span "8" at bounding box center [691, 479] width 8 height 17
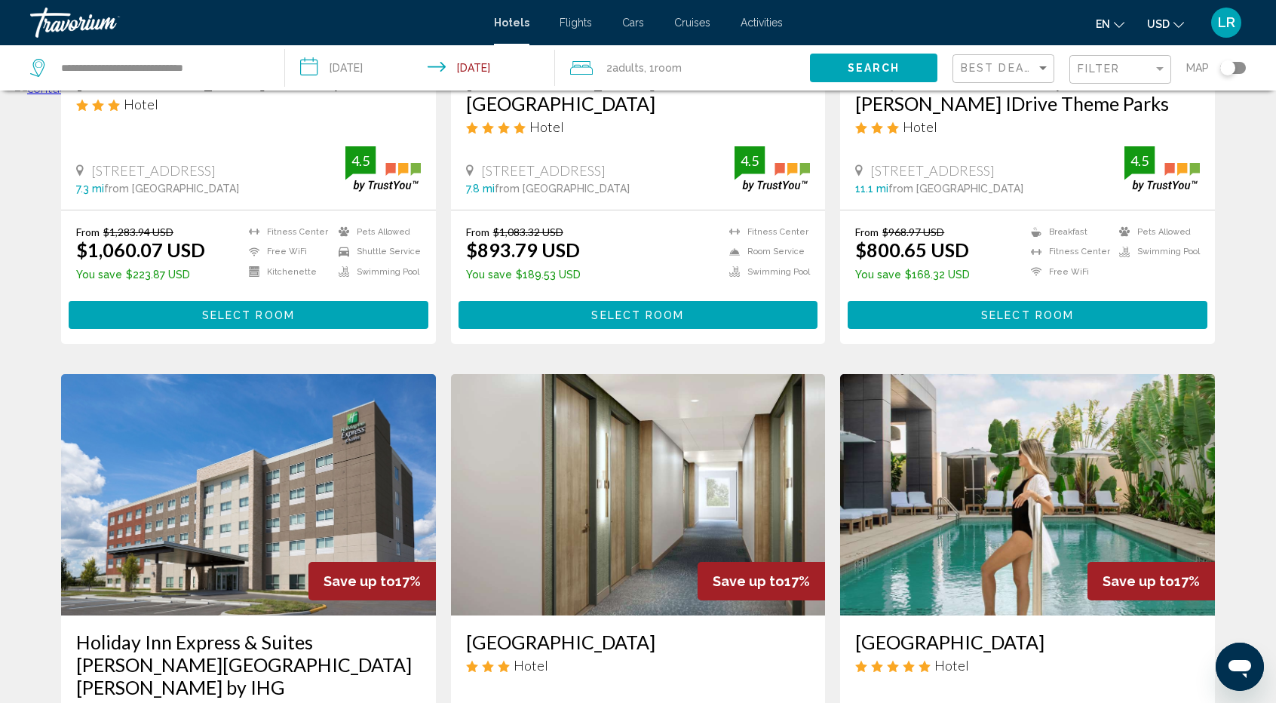
scroll to position [678, 0]
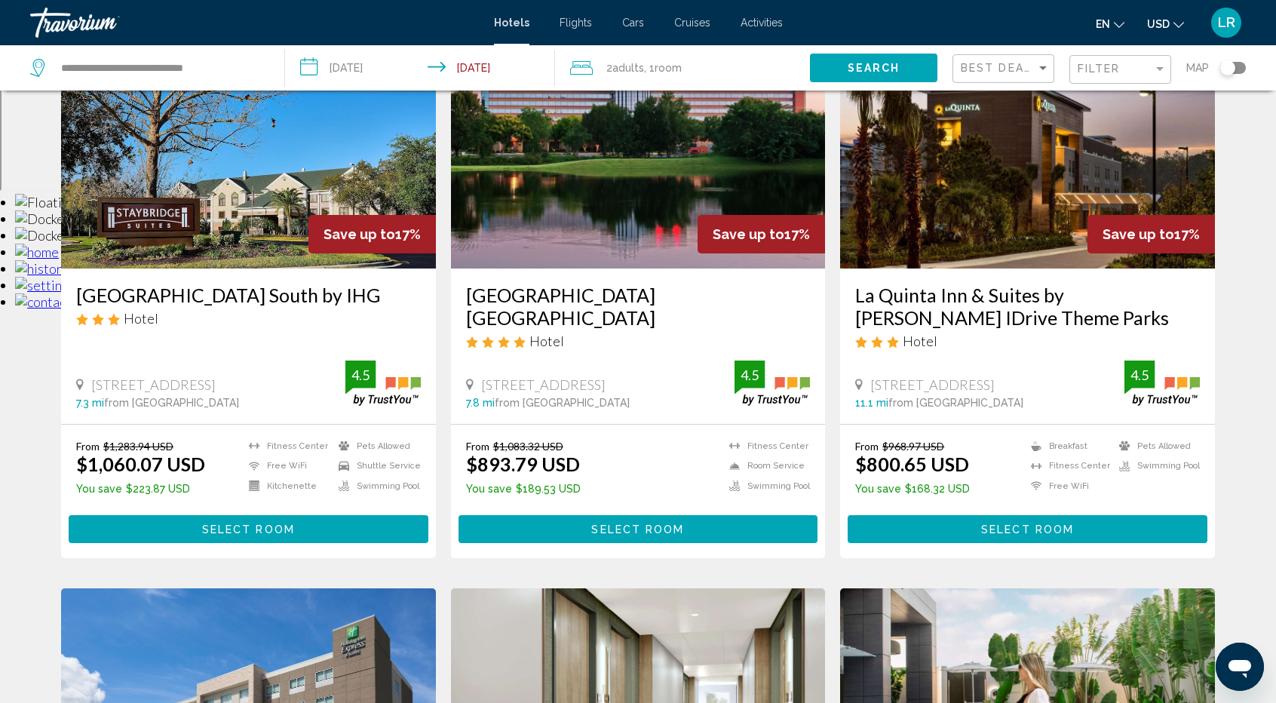
click at [86, 23] on div "Travorium" at bounding box center [105, 23] width 151 height 30
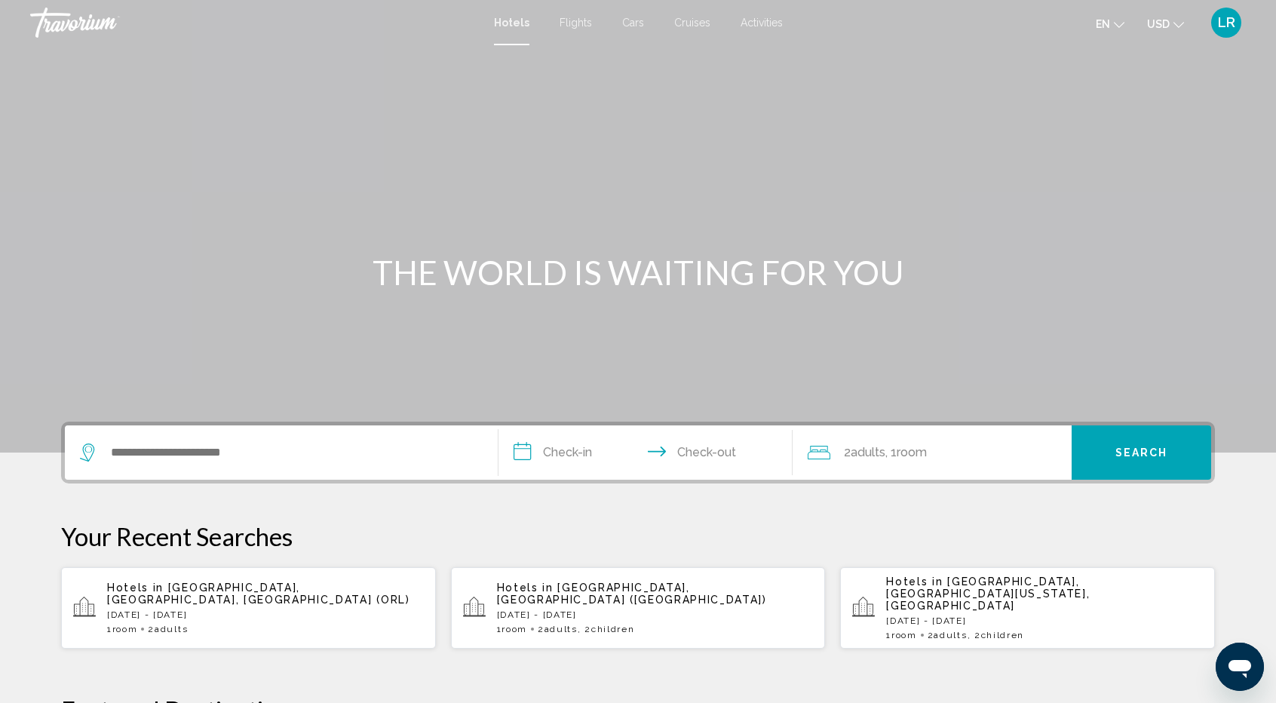
click at [692, 27] on span "Cruises" at bounding box center [692, 23] width 36 height 12
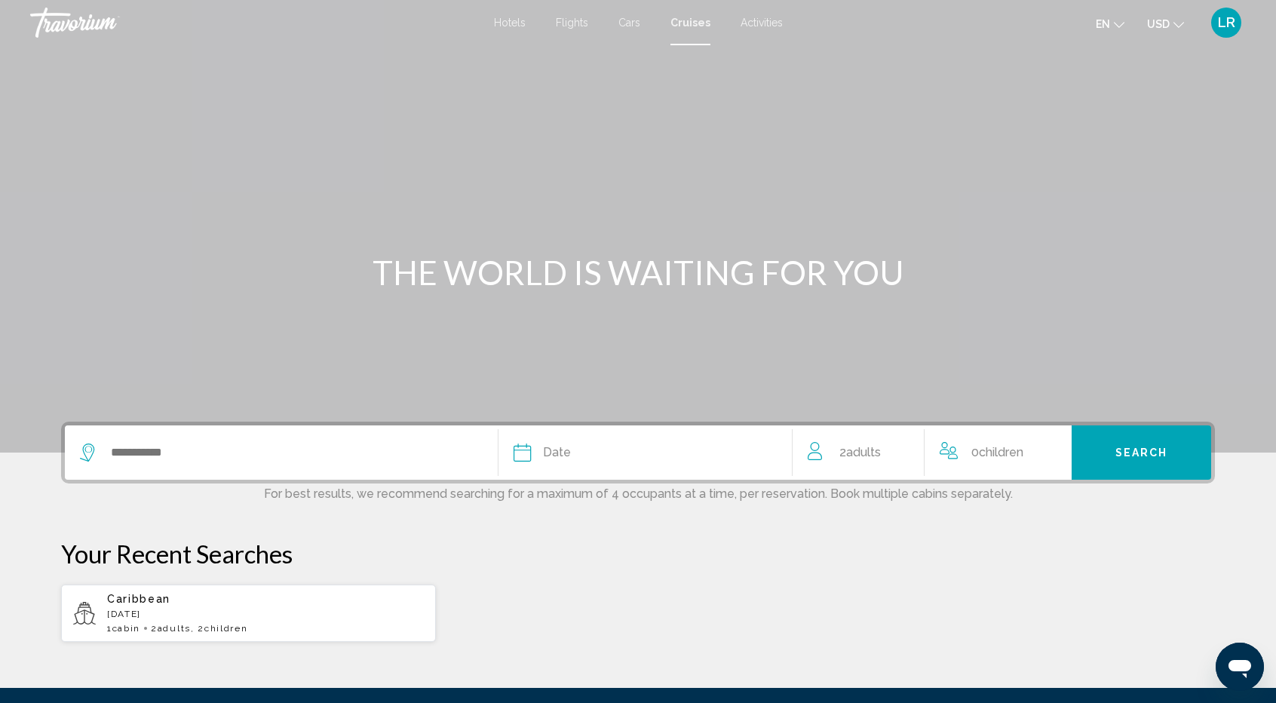
click at [91, 24] on div "Travorium" at bounding box center [105, 23] width 151 height 30
